Goal: Information Seeking & Learning: Learn about a topic

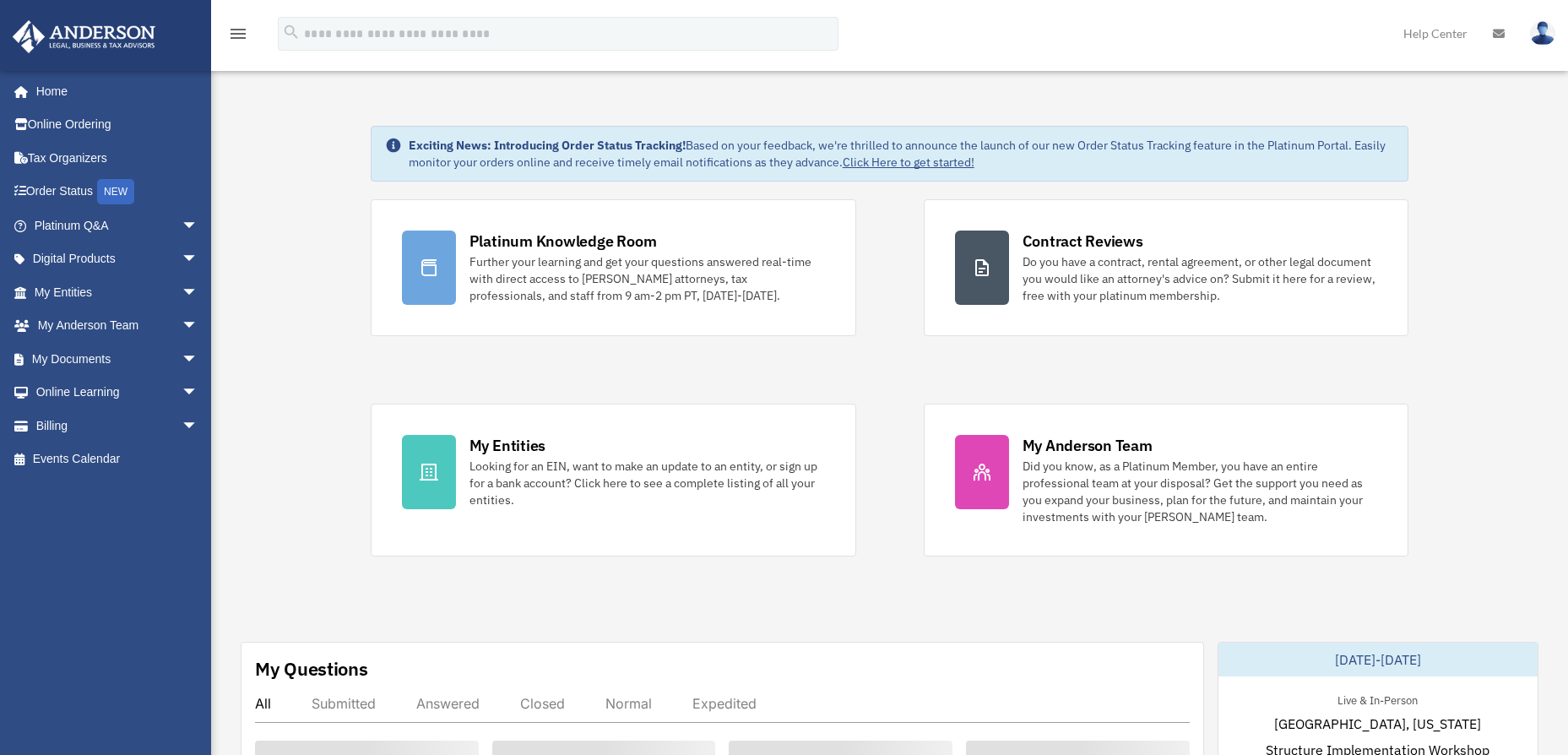
scroll to position [338, 0]
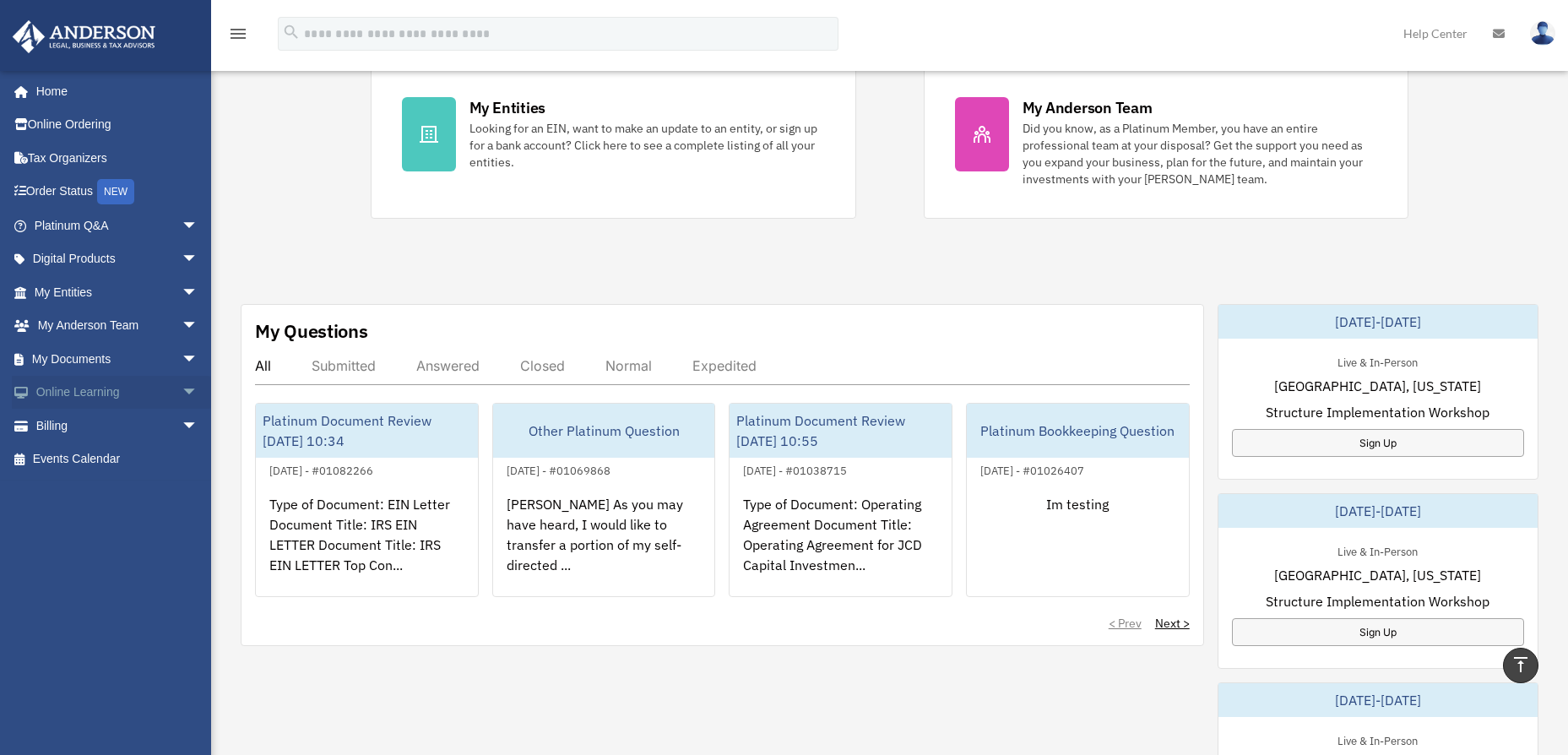
click at [183, 394] on span "arrow_drop_down" at bounding box center [198, 394] width 34 height 35
click at [69, 427] on link "Courses" at bounding box center [124, 426] width 200 height 34
click at [70, 429] on link "Courses" at bounding box center [124, 426] width 200 height 34
click at [94, 461] on link "Video Training" at bounding box center [124, 459] width 200 height 34
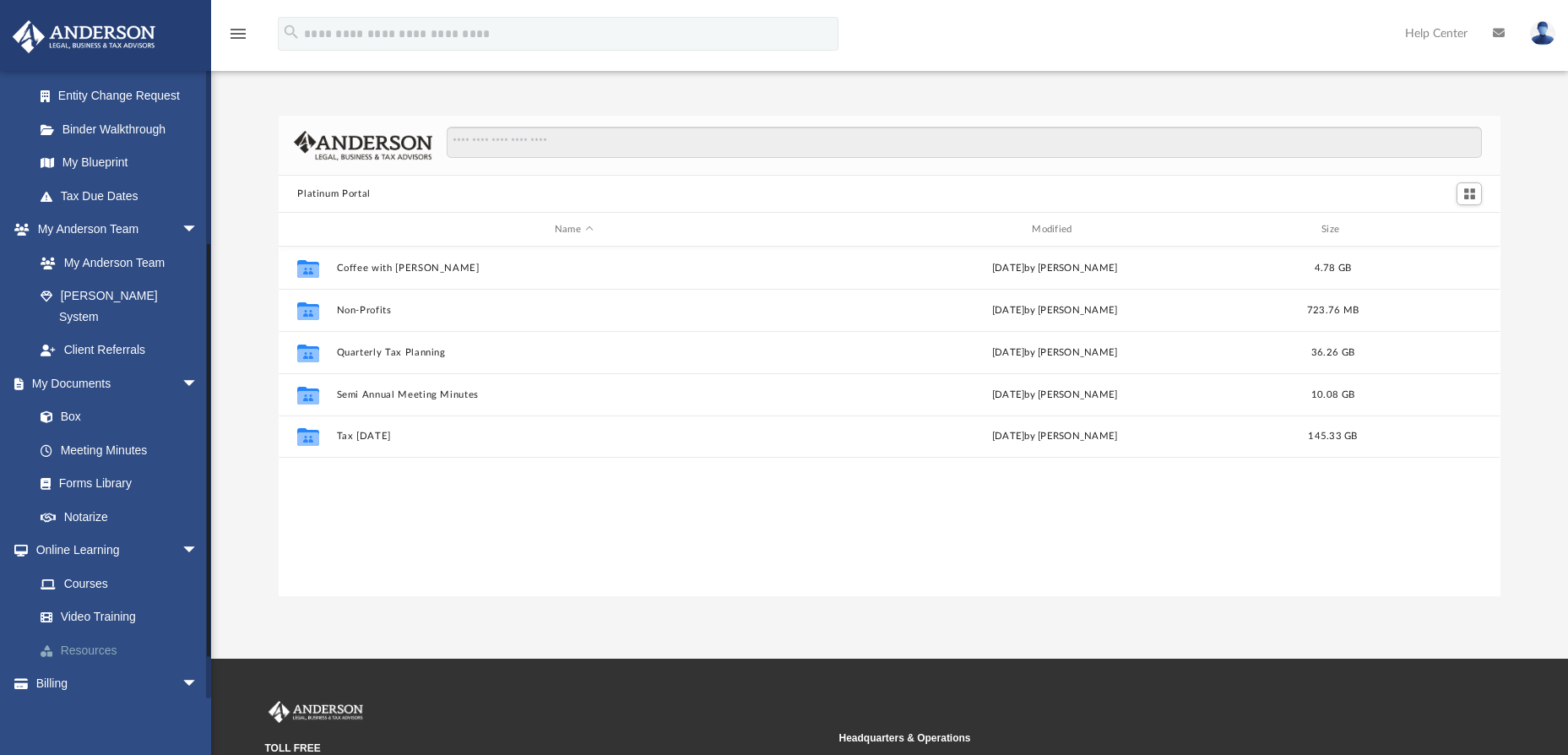
scroll to position [315, 0]
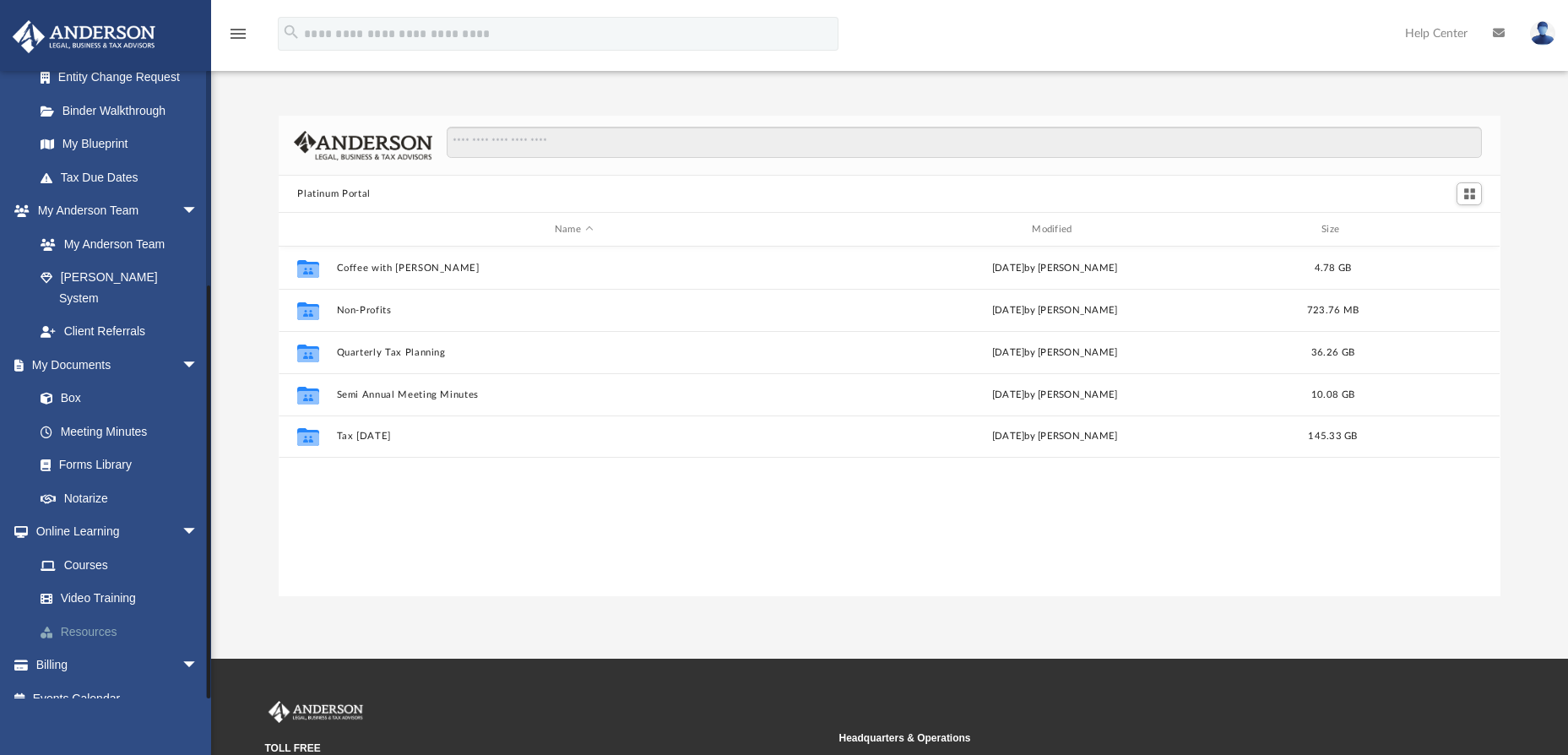
click at [93, 615] on link "Resources" at bounding box center [124, 631] width 200 height 34
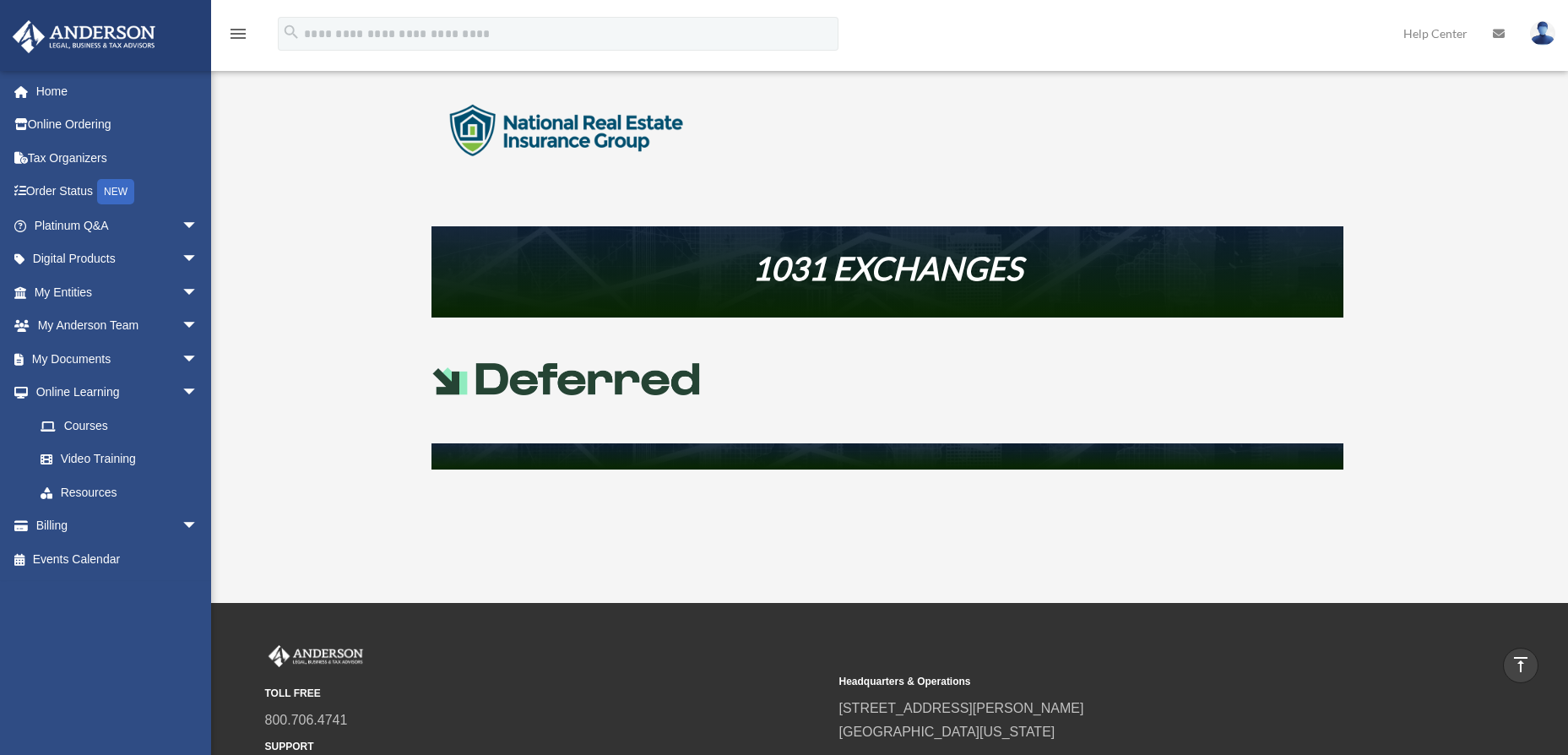
scroll to position [676, 0]
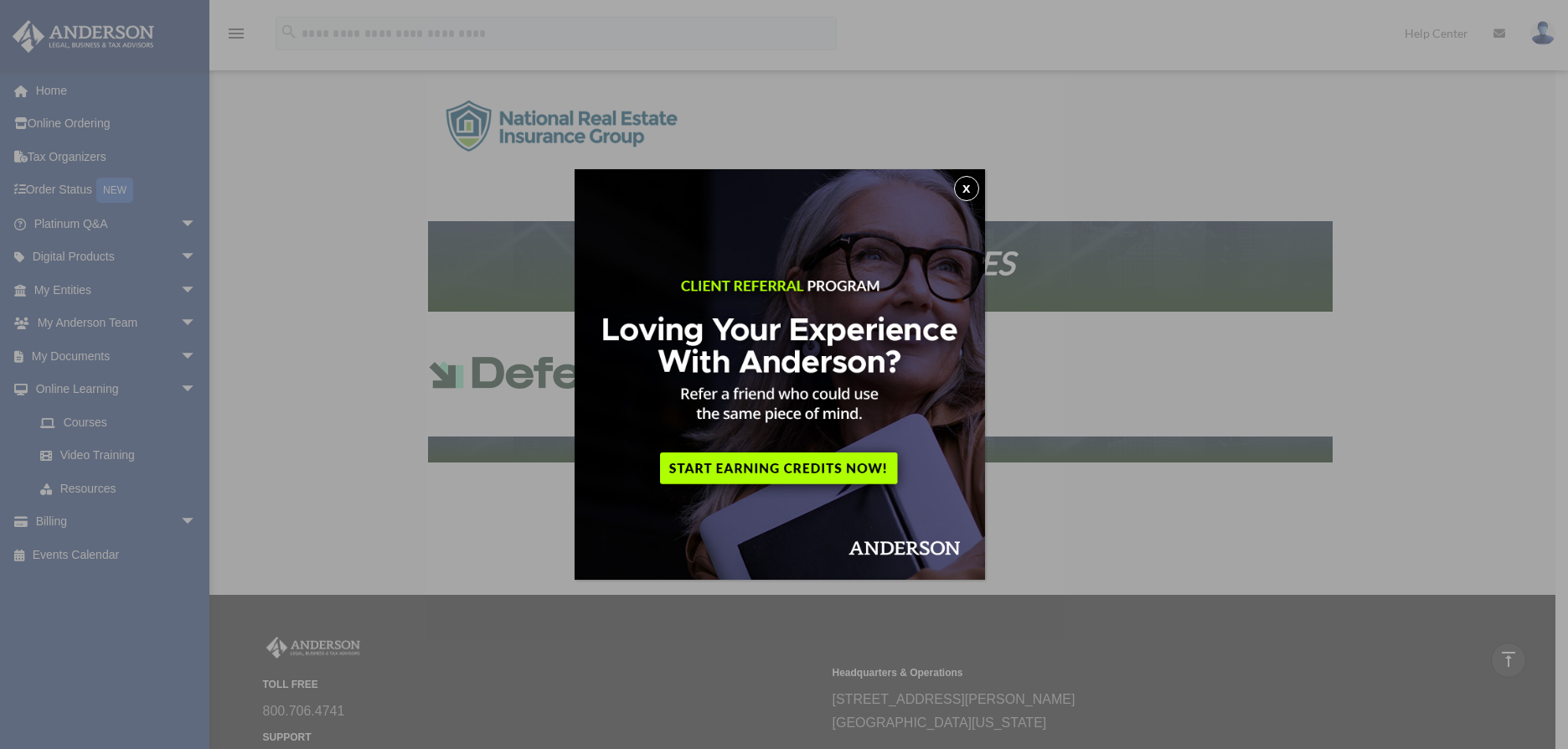
click at [967, 182] on button "x" at bounding box center [967, 188] width 25 height 25
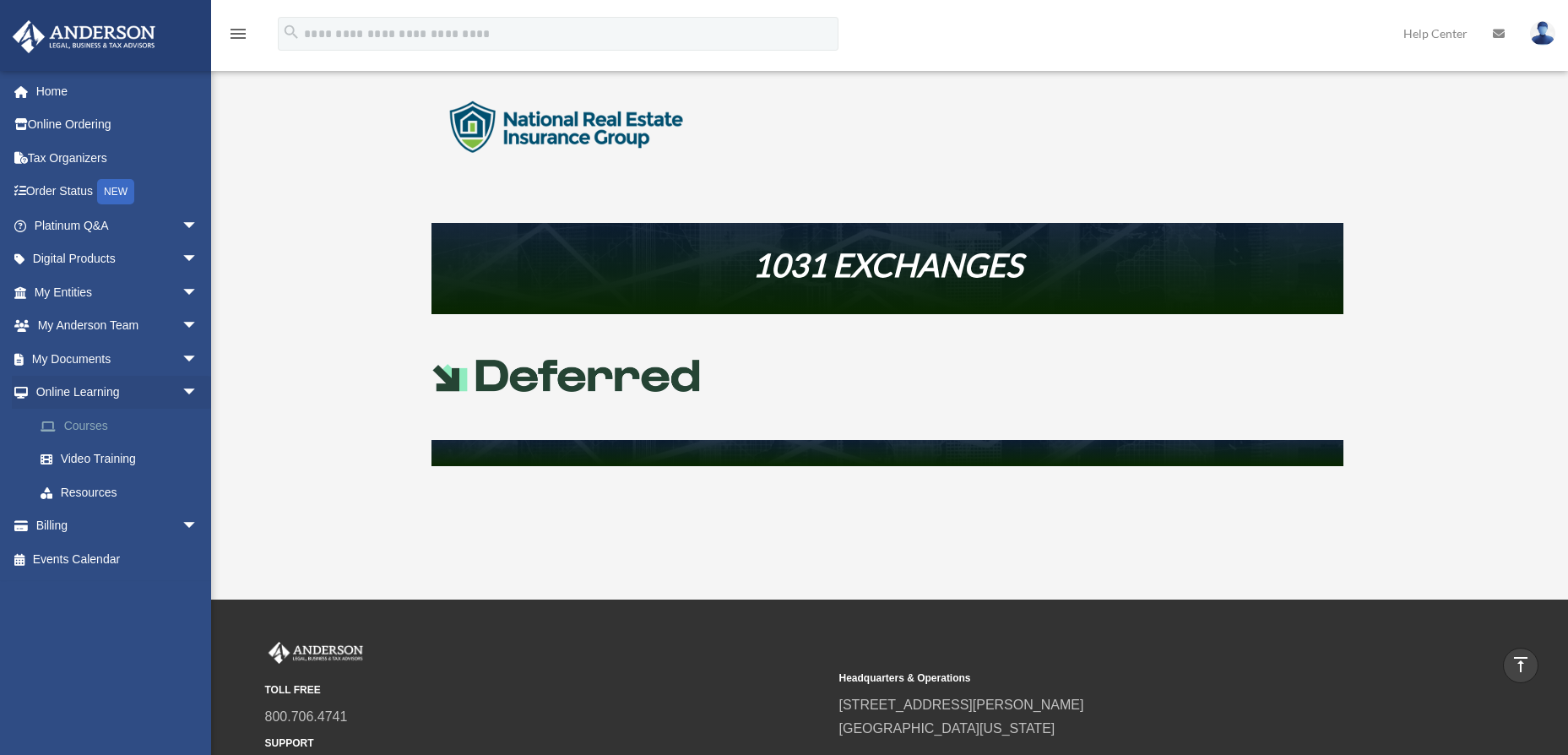
click at [85, 433] on link "Courses" at bounding box center [124, 426] width 200 height 34
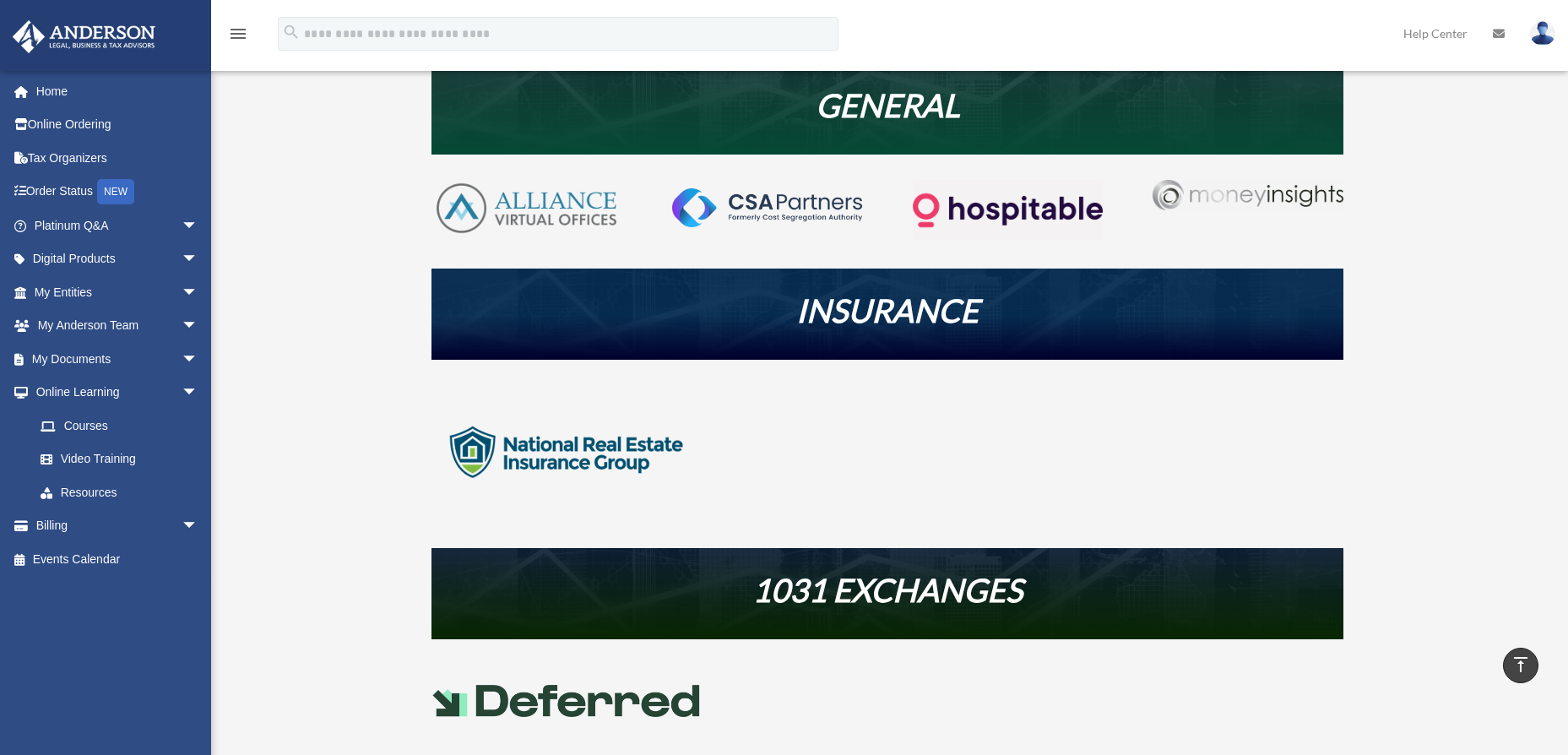
scroll to position [338, 0]
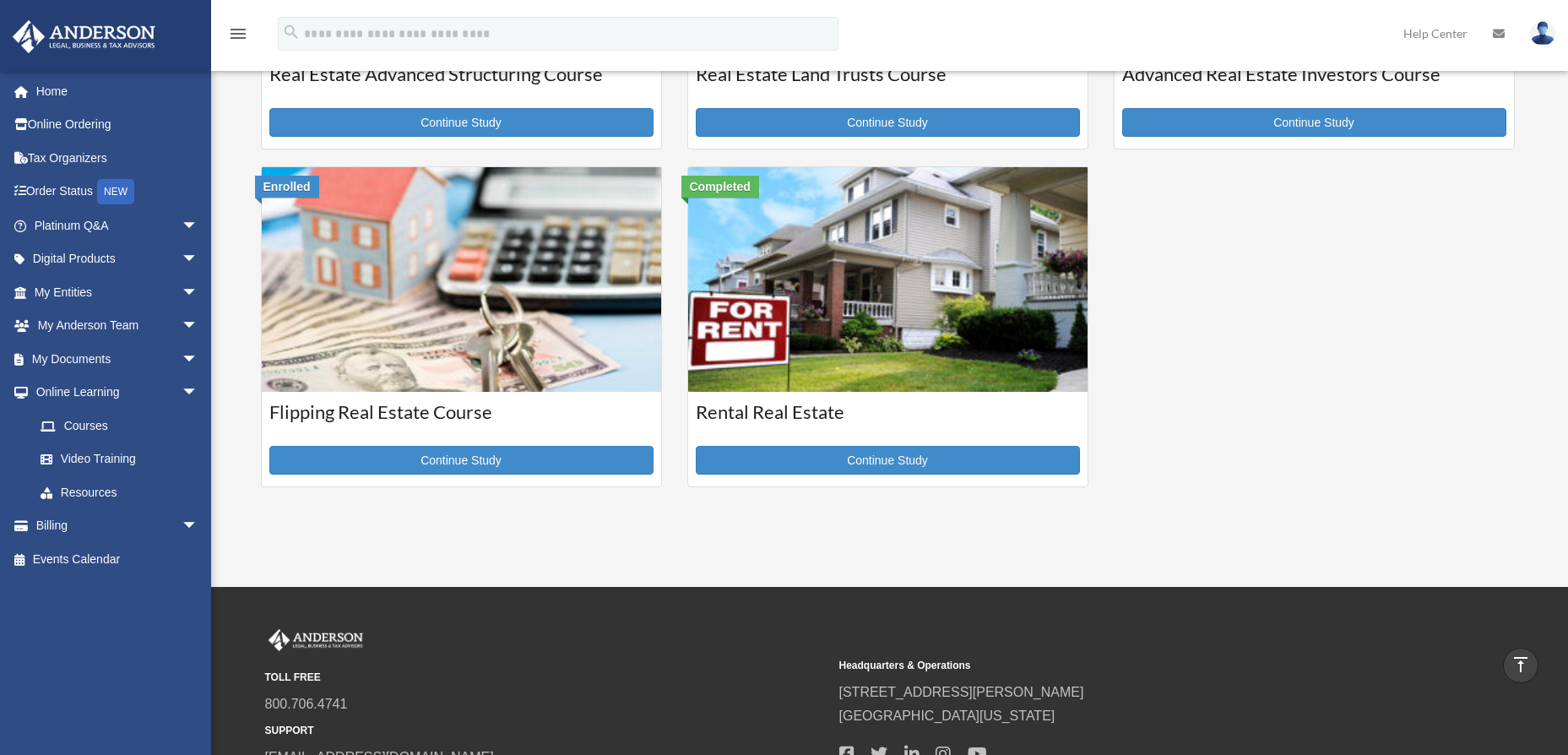
scroll to position [434, 0]
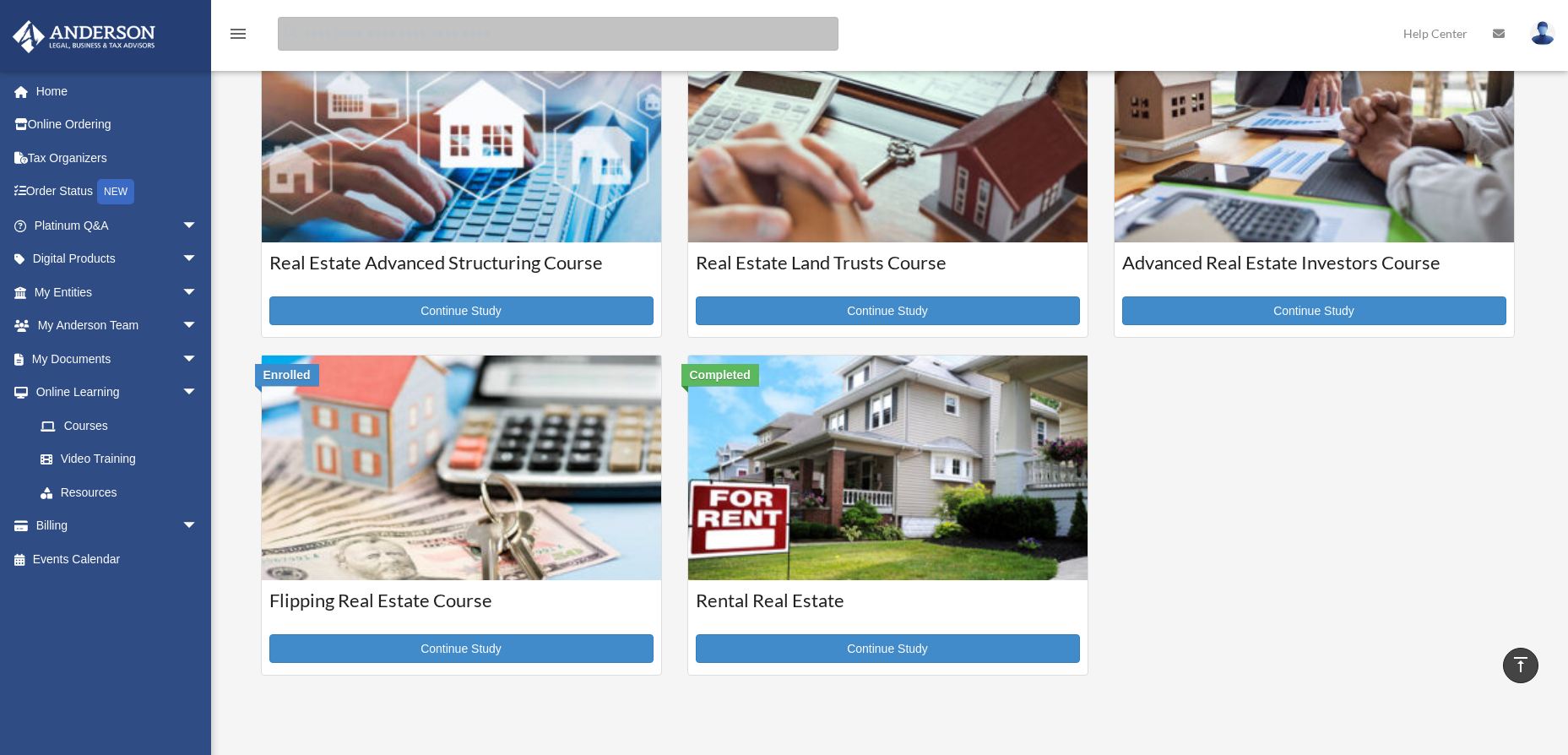
click at [531, 39] on input "search" at bounding box center [558, 33] width 560 height 34
